Goal: Information Seeking & Learning: Compare options

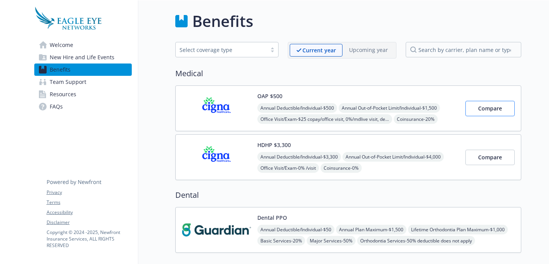
click at [499, 108] on span "Compare" at bounding box center [490, 108] width 24 height 7
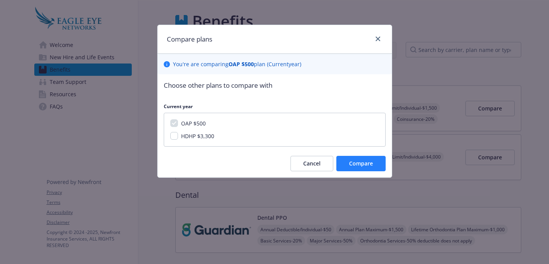
click at [379, 161] on button "Compare" at bounding box center [361, 163] width 49 height 15
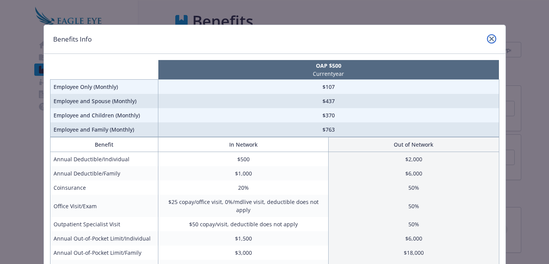
click at [494, 38] on icon "close" at bounding box center [492, 39] width 5 height 5
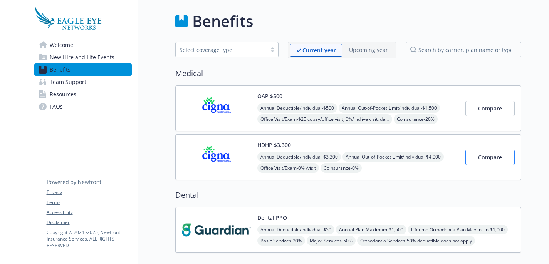
click at [492, 160] on span "Compare" at bounding box center [490, 157] width 24 height 7
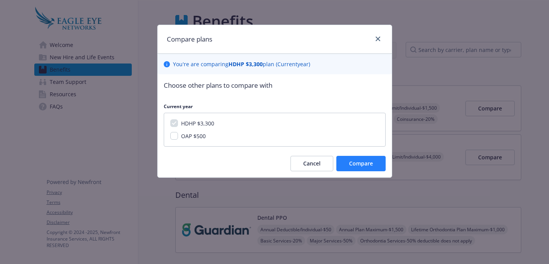
click at [364, 163] on span "Compare" at bounding box center [361, 163] width 24 height 7
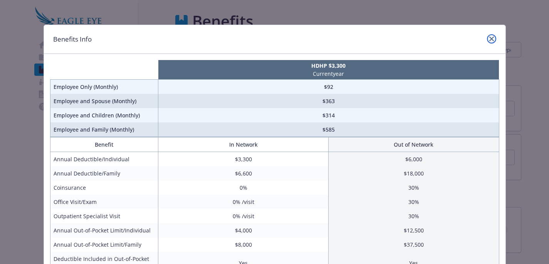
click at [492, 40] on icon "close" at bounding box center [492, 39] width 5 height 5
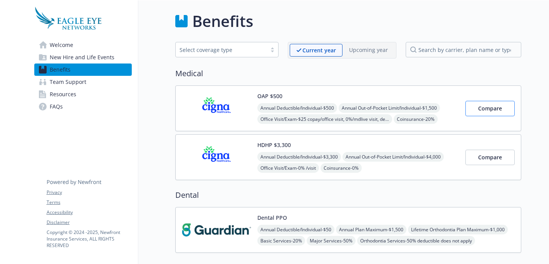
click at [495, 108] on span "Compare" at bounding box center [490, 108] width 24 height 7
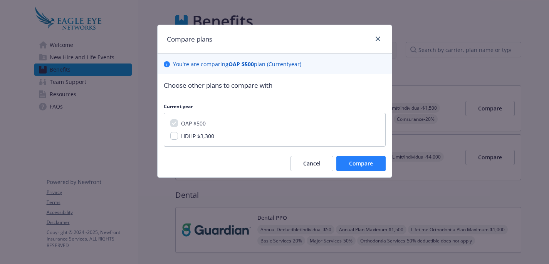
click at [363, 162] on span "Compare" at bounding box center [361, 163] width 24 height 7
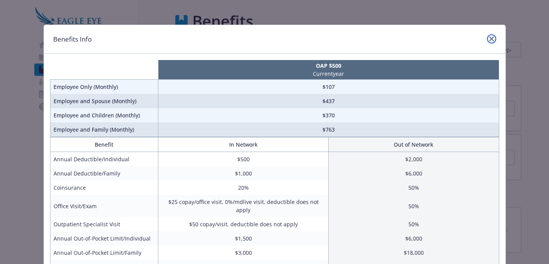
click at [492, 40] on icon "close" at bounding box center [492, 39] width 5 height 5
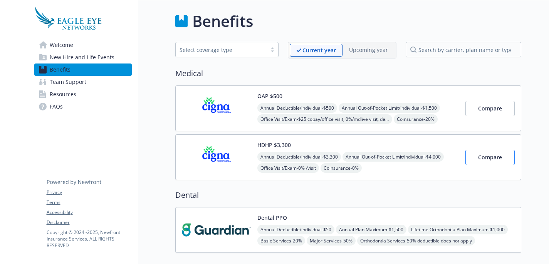
click at [498, 161] on span "Compare" at bounding box center [490, 157] width 24 height 7
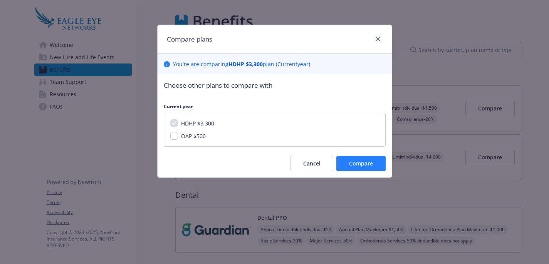
click at [373, 162] on span "Compare" at bounding box center [361, 163] width 24 height 7
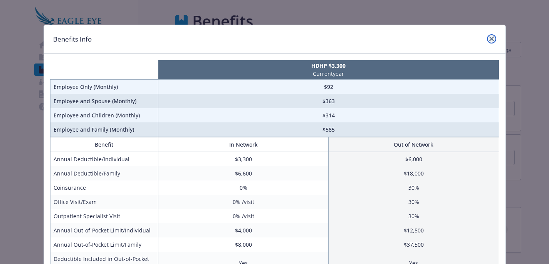
click at [495, 40] on link "close" at bounding box center [491, 38] width 9 height 9
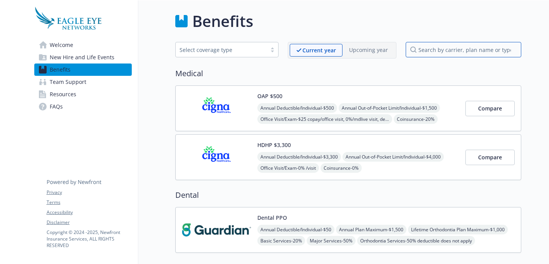
click at [472, 51] on input "search by carrier, plan name or type" at bounding box center [464, 49] width 116 height 15
click at [62, 106] on span "FAQs" at bounding box center [56, 107] width 13 height 12
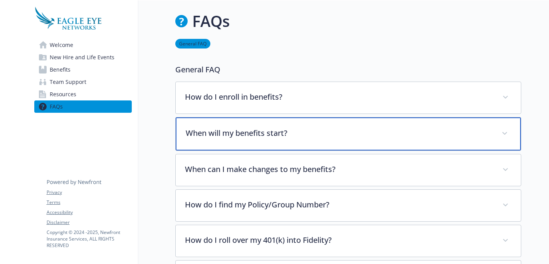
click at [245, 133] on p "When will my benefits start?" at bounding box center [339, 134] width 307 height 12
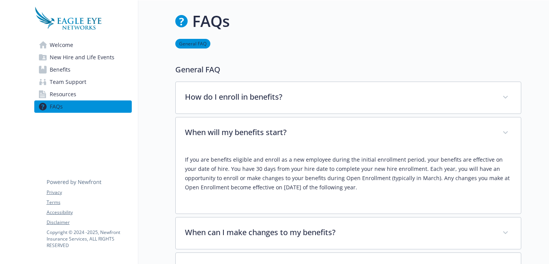
click at [74, 93] on span "Resources" at bounding box center [63, 94] width 27 height 12
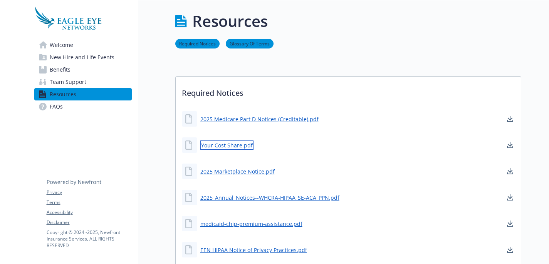
click at [229, 146] on link "Your Cost Share.pdf" at bounding box center [226, 146] width 53 height 10
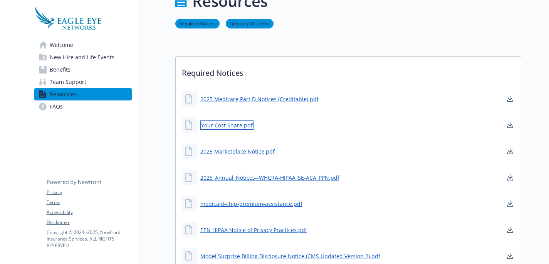
scroll to position [25, 0]
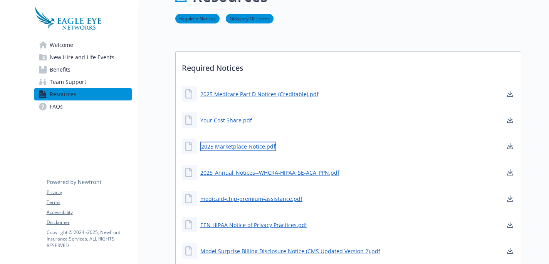
click at [258, 147] on link "2025 Marketplace Notice.pdf" at bounding box center [238, 147] width 76 height 10
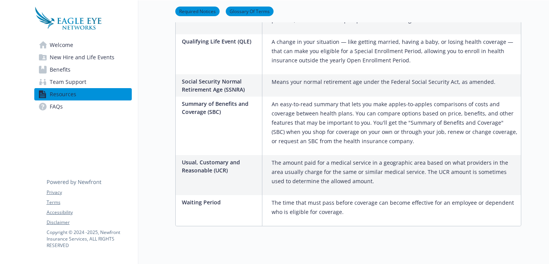
scroll to position [1327, 0]
click at [67, 68] on span "Benefits" at bounding box center [60, 70] width 21 height 12
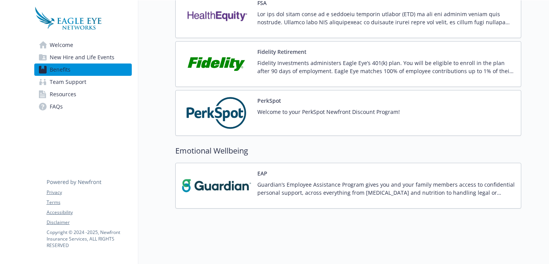
scroll to position [775, 0]
click at [110, 58] on span "New Hire and Life Events" at bounding box center [82, 57] width 65 height 12
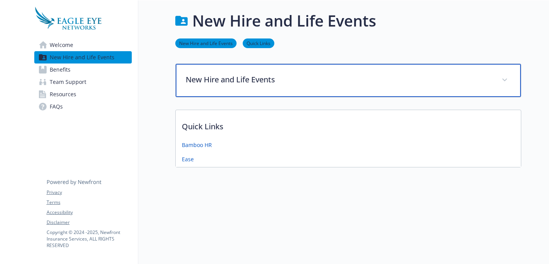
click at [217, 80] on p "New Hire and Life Events" at bounding box center [339, 80] width 307 height 12
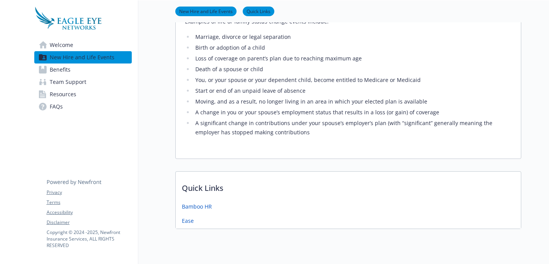
scroll to position [205, 0]
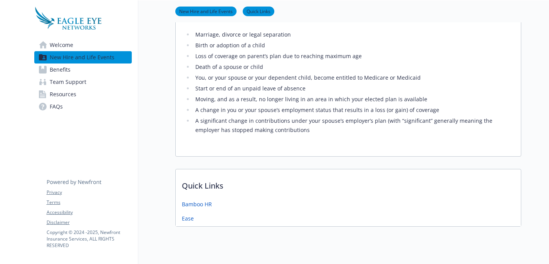
click at [68, 46] on span "Welcome" at bounding box center [62, 45] width 24 height 12
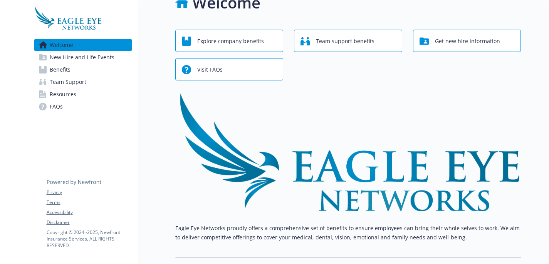
scroll to position [19, 0]
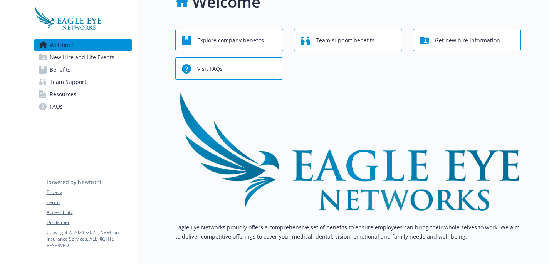
click at [212, 69] on span "Visit FAQs" at bounding box center [209, 69] width 25 height 15
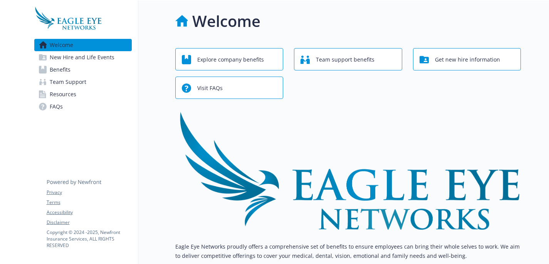
click at [67, 69] on span "Benefits" at bounding box center [60, 70] width 21 height 12
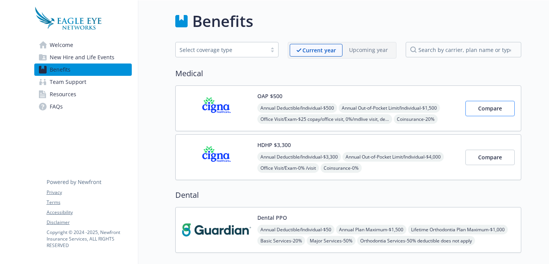
click at [490, 106] on span "Compare" at bounding box center [490, 108] width 24 height 7
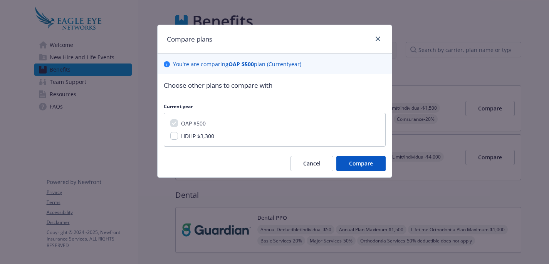
click at [363, 155] on div "Choose other plans to compare with Current year OAP $500 HDHP $3,300 Cancel Com…" at bounding box center [275, 125] width 234 height 103
click at [363, 163] on span "Compare" at bounding box center [361, 163] width 24 height 7
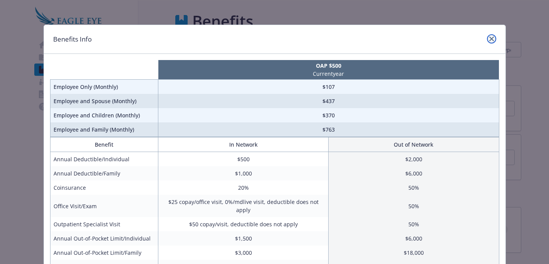
click at [492, 39] on icon "close" at bounding box center [492, 39] width 5 height 5
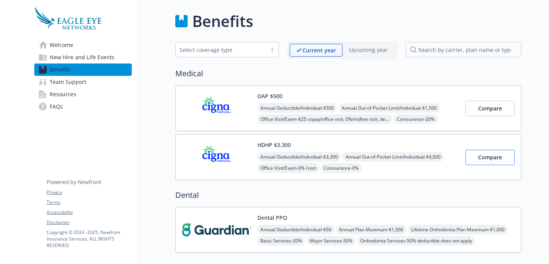
click at [490, 157] on span "Compare" at bounding box center [490, 157] width 24 height 7
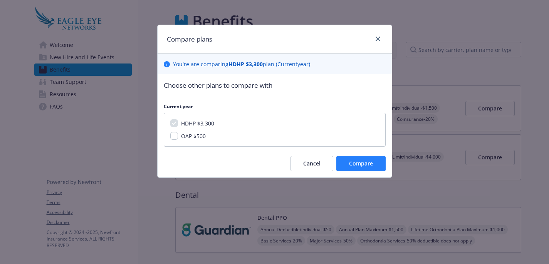
click at [359, 162] on span "Compare" at bounding box center [361, 163] width 24 height 7
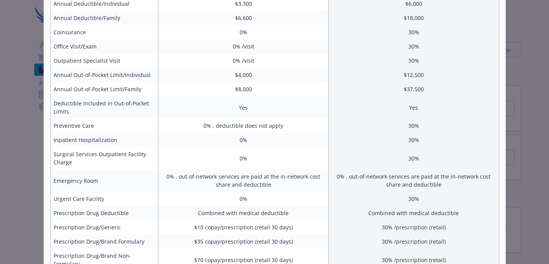
scroll to position [155, 0]
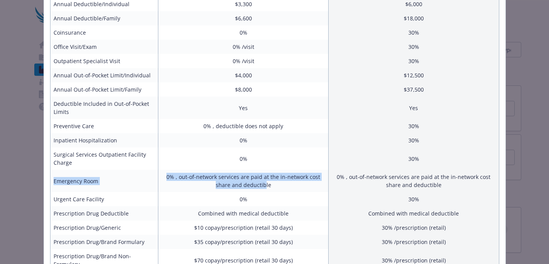
drag, startPoint x: 54, startPoint y: 179, endPoint x: 264, endPoint y: 185, distance: 210.6
click at [264, 185] on tr "Emergency Room 0% , out-of-network services are paid at the in-network cost sha…" at bounding box center [274, 181] width 449 height 22
drag, startPoint x: 276, startPoint y: 187, endPoint x: 50, endPoint y: 184, distance: 225.9
click at [50, 184] on tr "Emergency Room 0% , out-of-network services are paid at the in-network cost sha…" at bounding box center [274, 181] width 449 height 22
copy tr "Emergency Room 0% , out-of-network services are paid at the in-network cost sha…"
